Goal: Task Accomplishment & Management: Manage account settings

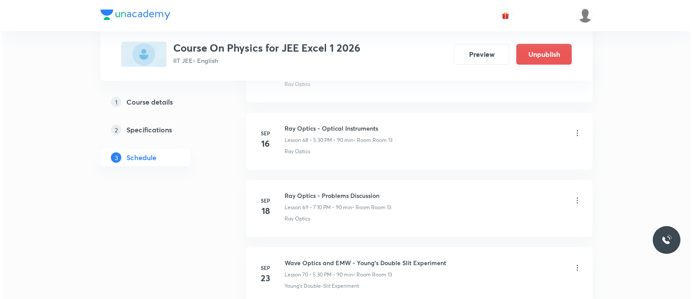
scroll to position [5477, 0]
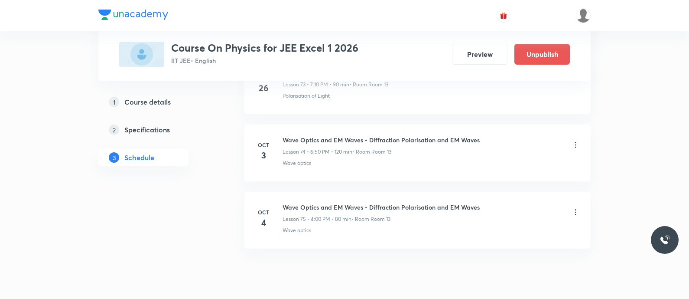
click at [576, 208] on icon at bounding box center [575, 212] width 9 height 9
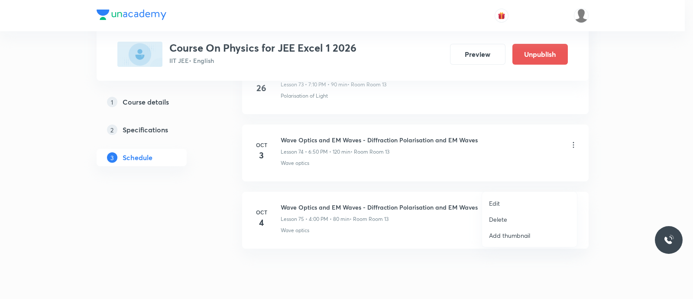
click at [501, 205] on li "Edit" at bounding box center [529, 203] width 95 height 16
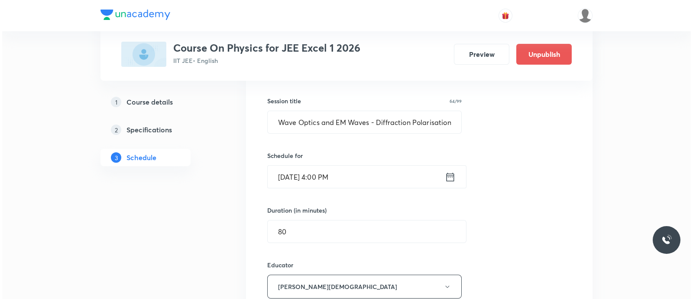
scroll to position [5137, 0]
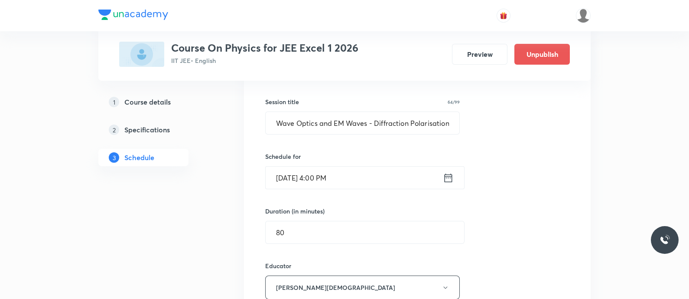
click at [445, 173] on icon at bounding box center [449, 177] width 8 height 9
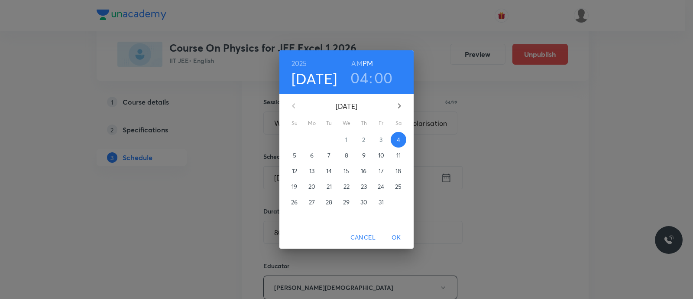
click at [385, 80] on h3 "00" at bounding box center [383, 77] width 19 height 18
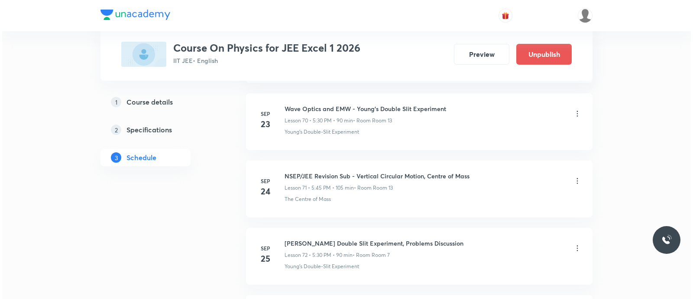
scroll to position [5477, 0]
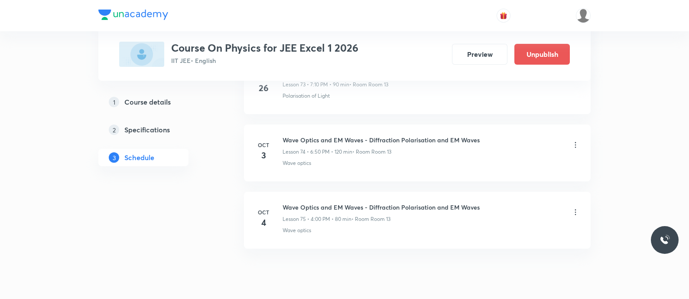
click at [573, 208] on icon at bounding box center [575, 212] width 9 height 9
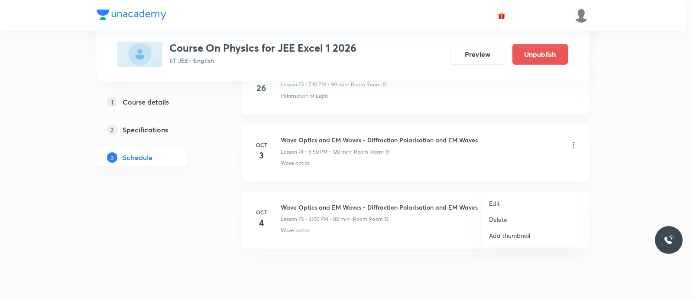
click at [493, 201] on p "Edit" at bounding box center [494, 203] width 11 height 9
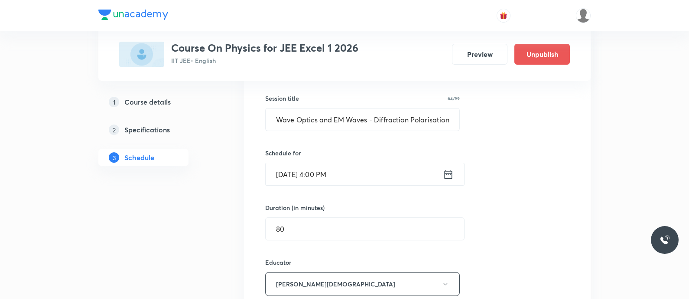
scroll to position [5115, 0]
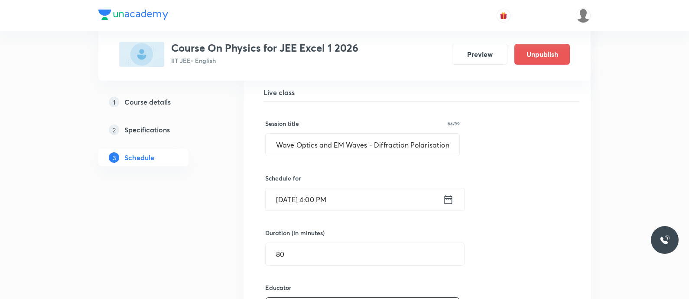
click at [449, 193] on icon at bounding box center [448, 199] width 11 height 12
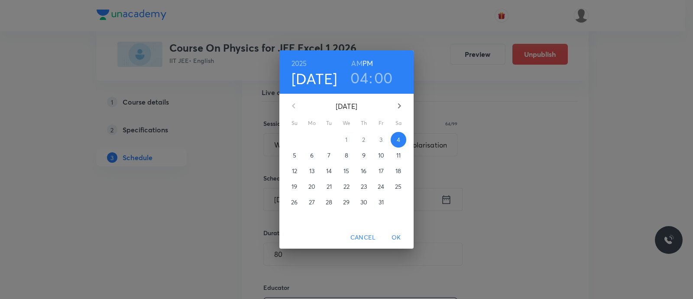
click at [385, 77] on h3 "00" at bounding box center [383, 77] width 19 height 18
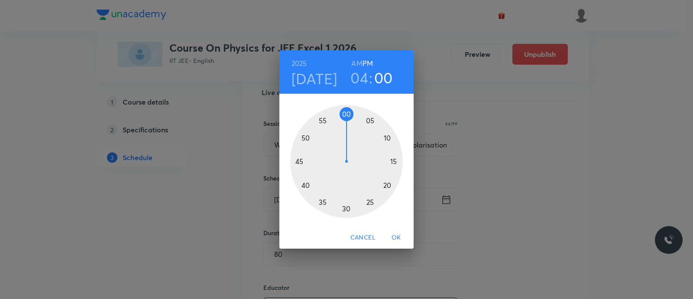
click at [393, 161] on div at bounding box center [346, 161] width 113 height 113
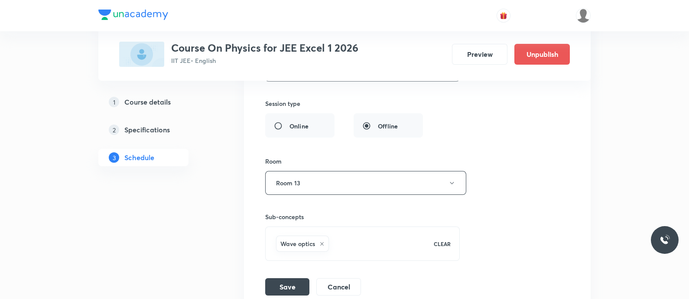
scroll to position [5412, 0]
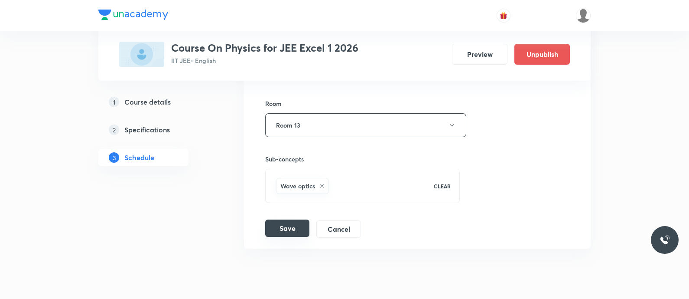
click at [288, 219] on button "Save" at bounding box center [287, 227] width 44 height 17
